Goal: Information Seeking & Learning: Learn about a topic

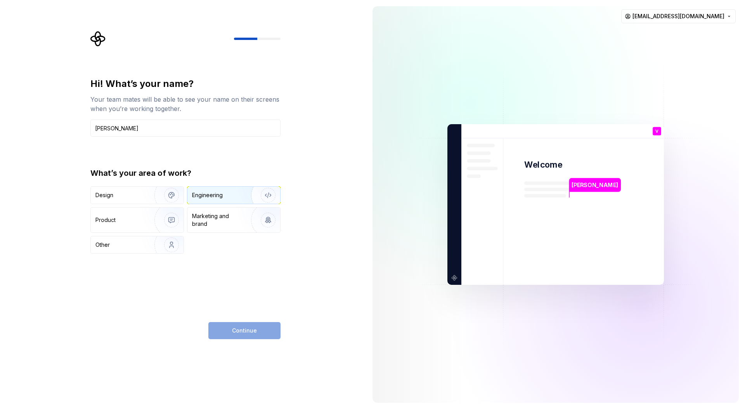
type input "[PERSON_NAME]"
click at [235, 192] on div "Engineering" at bounding box center [223, 195] width 62 height 8
click at [260, 330] on button "Continue" at bounding box center [244, 330] width 72 height 17
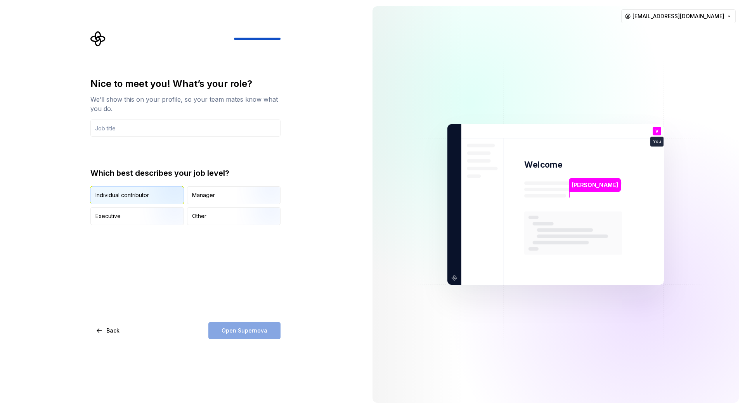
click at [148, 196] on img "button" at bounding box center [165, 205] width 50 height 52
click at [215, 130] on input "text" at bounding box center [185, 128] width 190 height 17
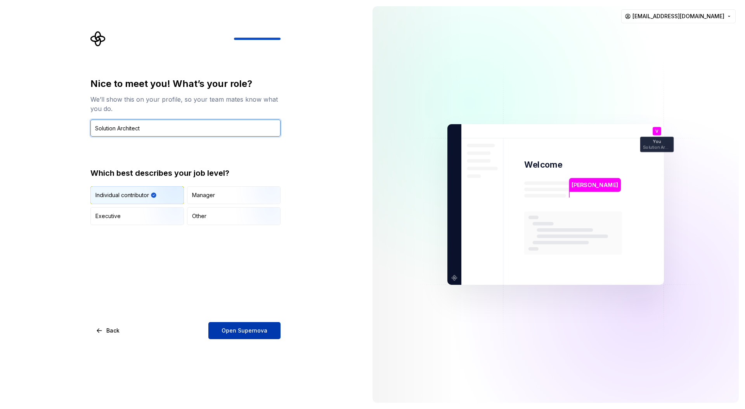
type input "Solution Architect"
click at [244, 334] on button "Open Supernova" at bounding box center [244, 330] width 72 height 17
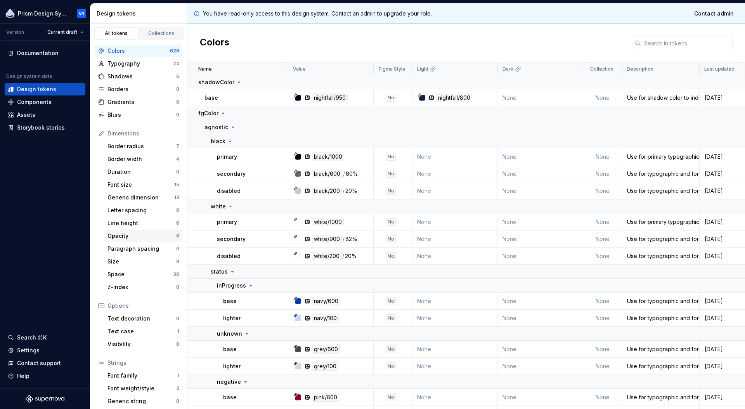
click at [127, 230] on div "Opacity 6" at bounding box center [143, 236] width 78 height 12
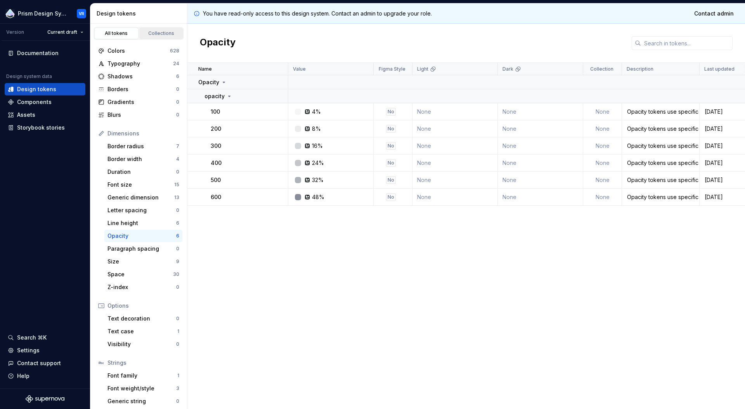
click at [150, 34] on div "Collections" at bounding box center [161, 33] width 39 height 6
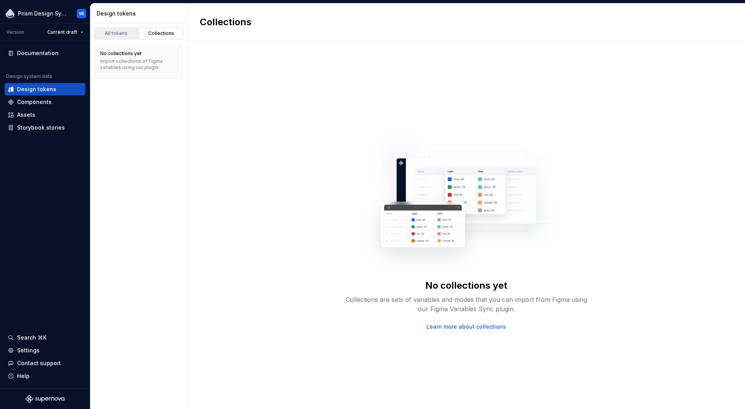
click at [126, 33] on div "All tokens" at bounding box center [116, 33] width 39 height 6
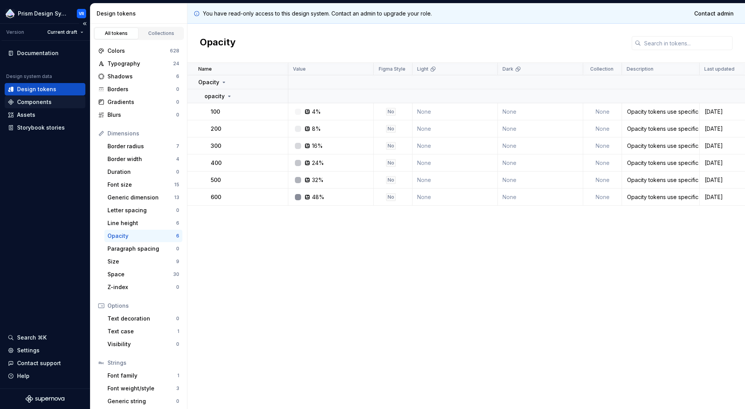
click at [48, 101] on div "Components" at bounding box center [34, 102] width 35 height 8
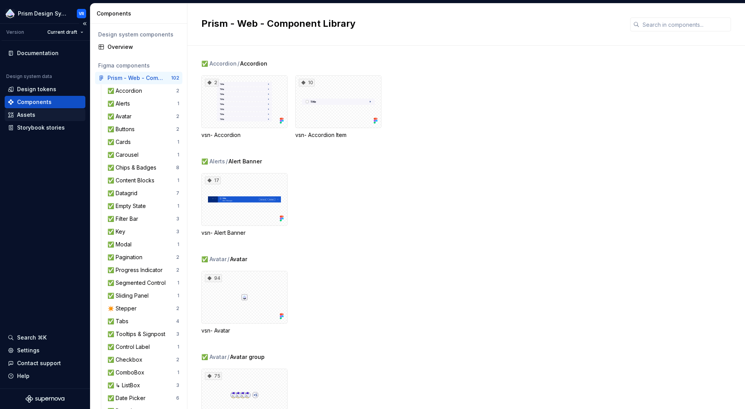
click at [40, 115] on div "Assets" at bounding box center [45, 115] width 75 height 8
